Goal: Task Accomplishment & Management: Use online tool/utility

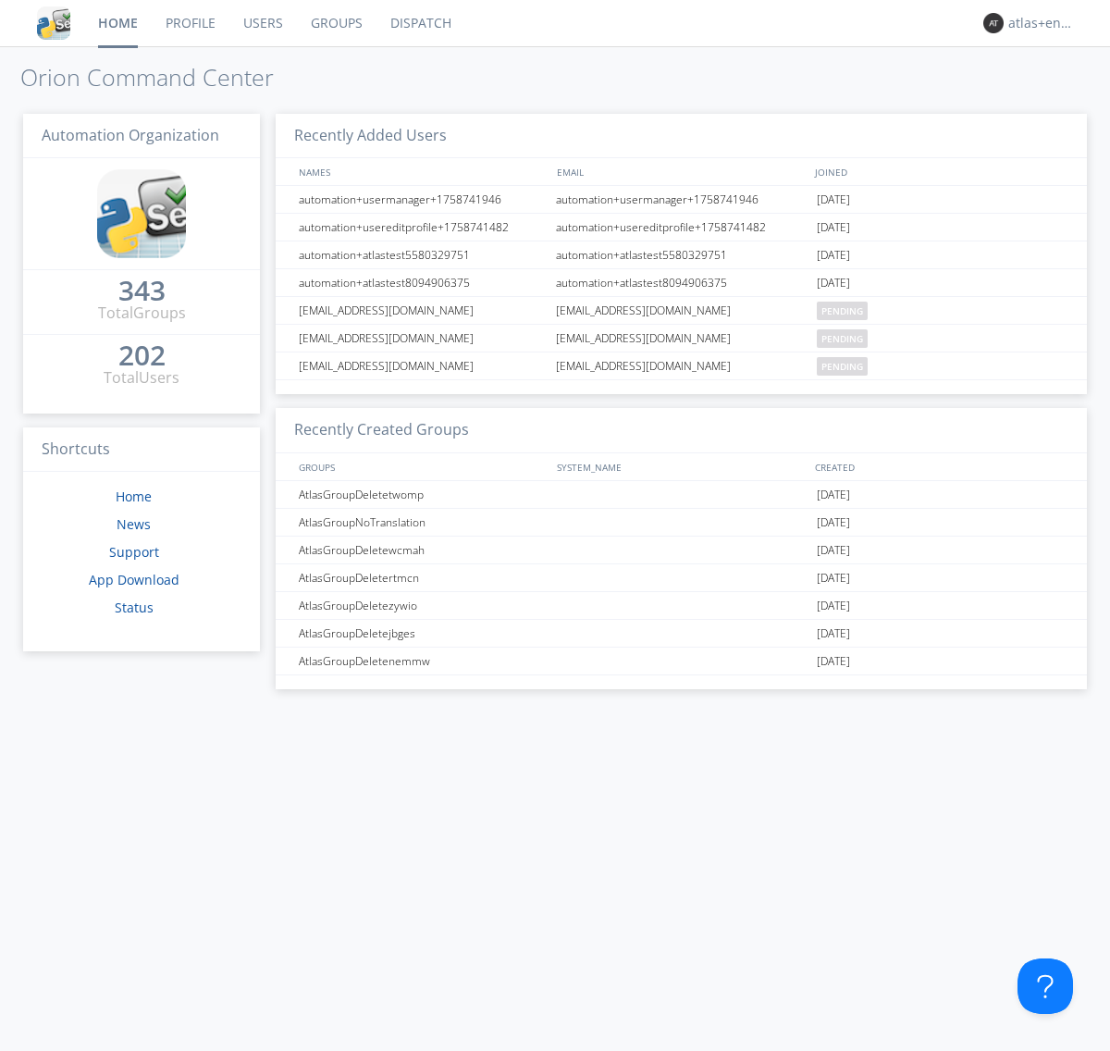
click at [419, 23] on link "Dispatch" at bounding box center [420, 23] width 89 height 46
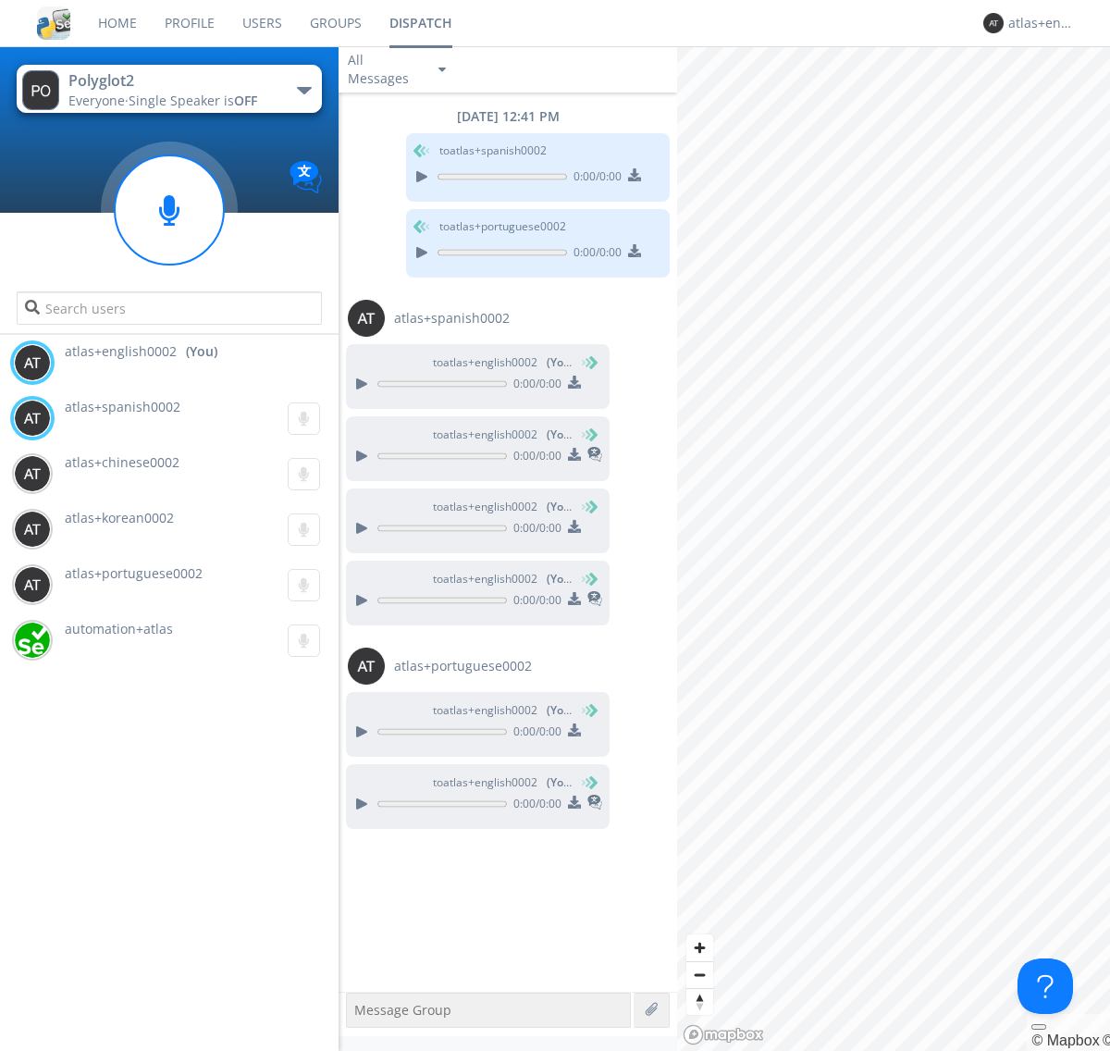
click at [303, 90] on div "button" at bounding box center [304, 90] width 15 height 7
click at [0, 0] on span "Polyglot3" at bounding box center [0, 0] width 0 height 0
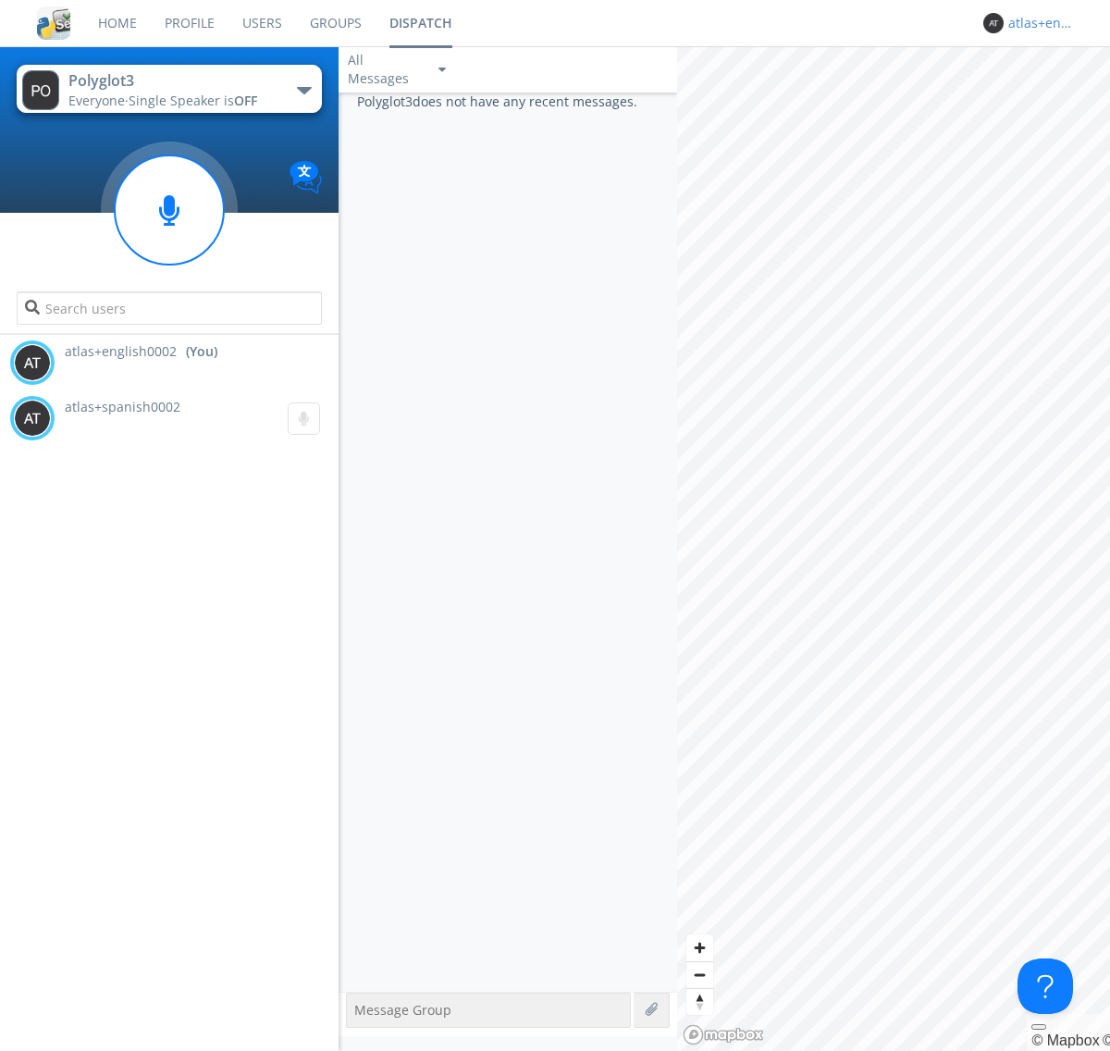
click at [1038, 23] on div "atlas+english0002" at bounding box center [1042, 23] width 69 height 19
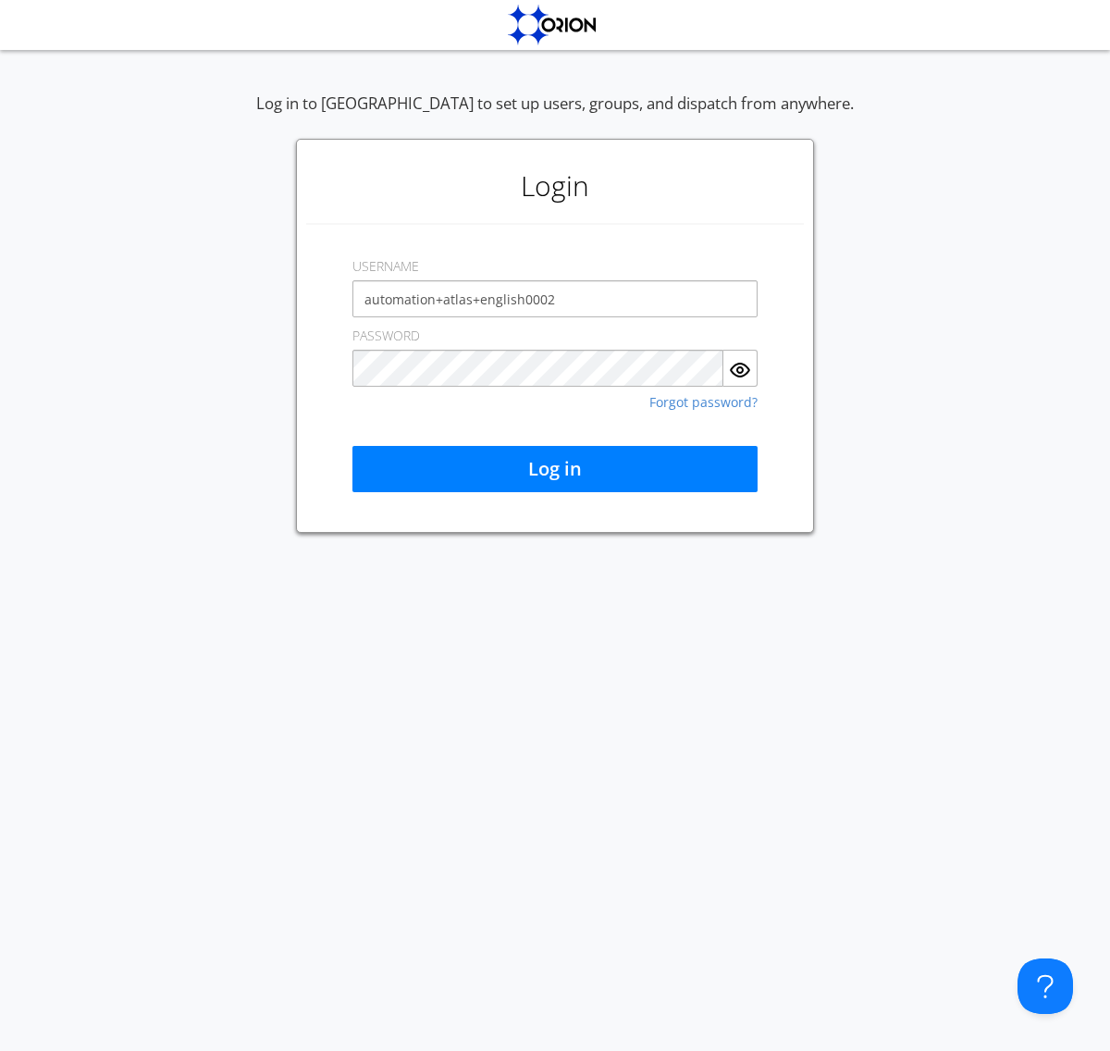
type input "automation+atlas+english0002"
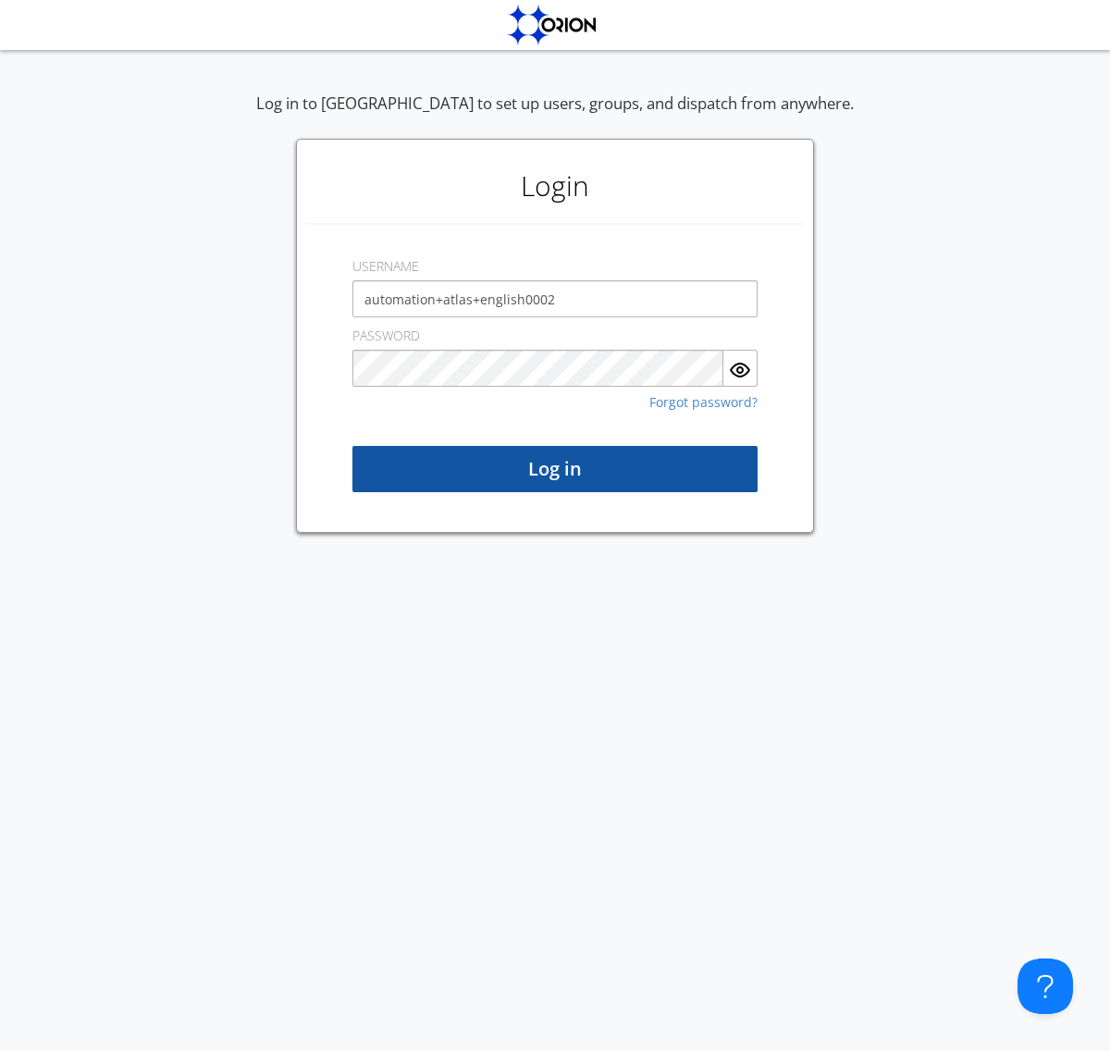
click at [555, 469] on button "Log in" at bounding box center [554, 469] width 405 height 46
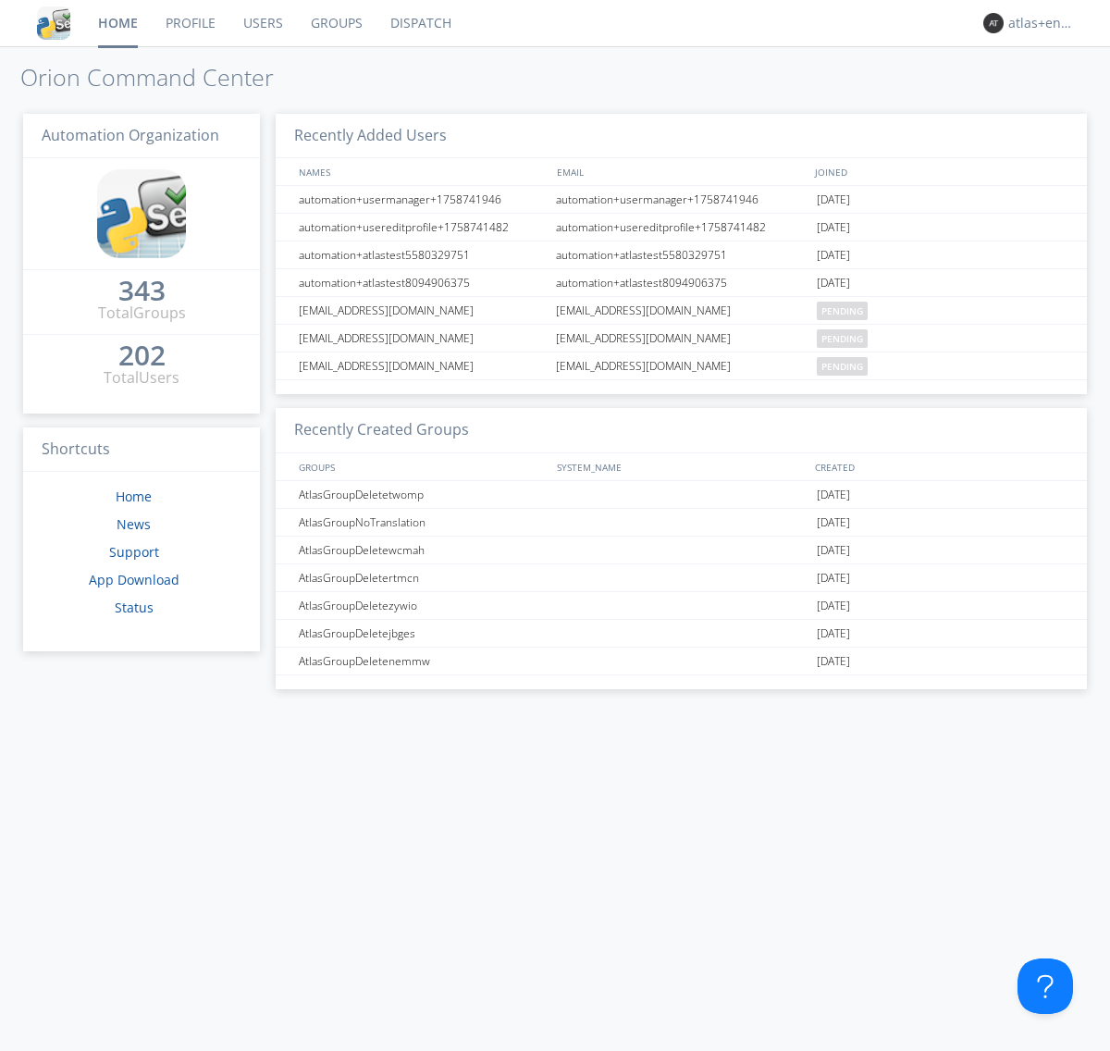
click at [419, 23] on link "Dispatch" at bounding box center [420, 23] width 89 height 46
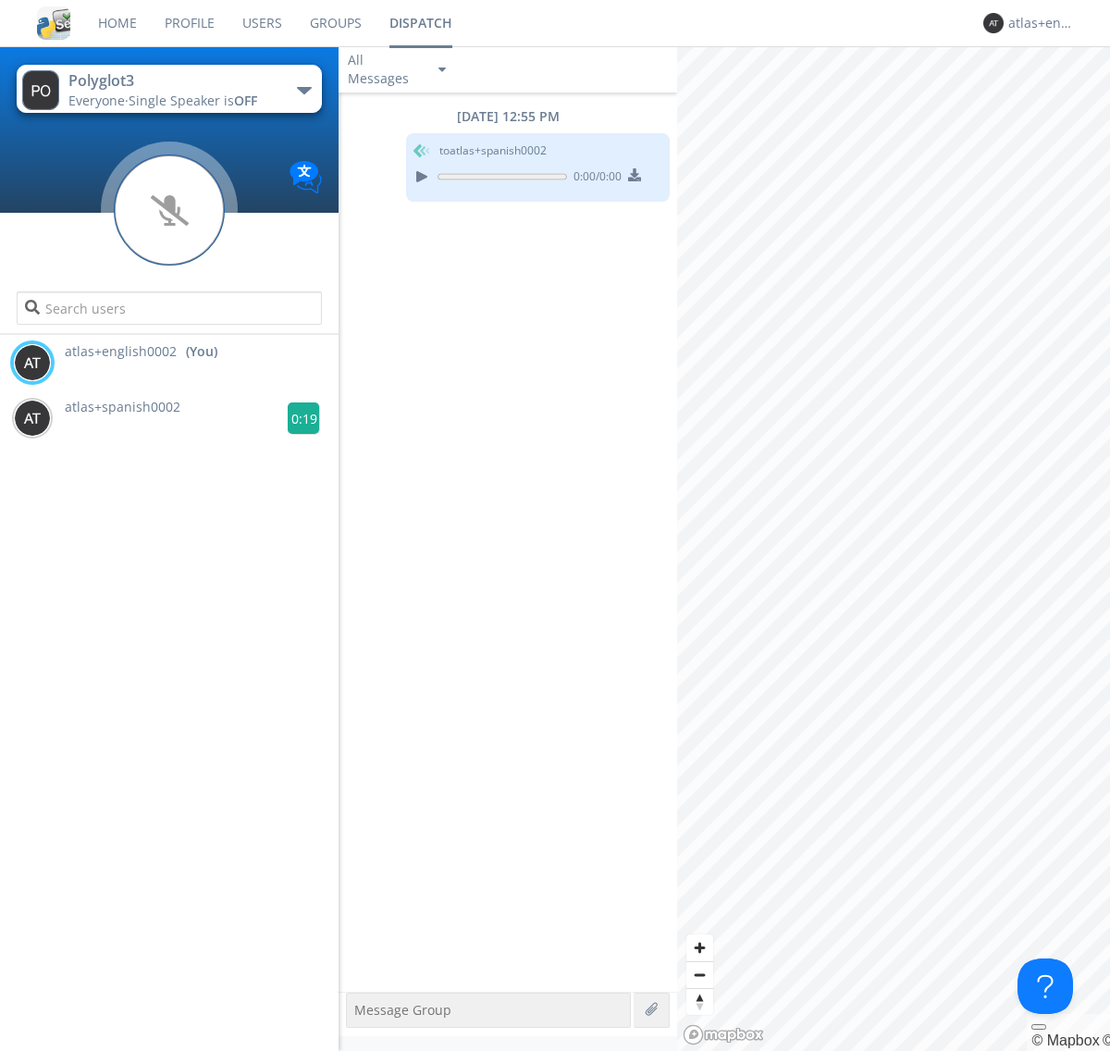
click at [296, 418] on g at bounding box center [304, 418] width 32 height 32
